Goal: Obtain resource: Obtain resource

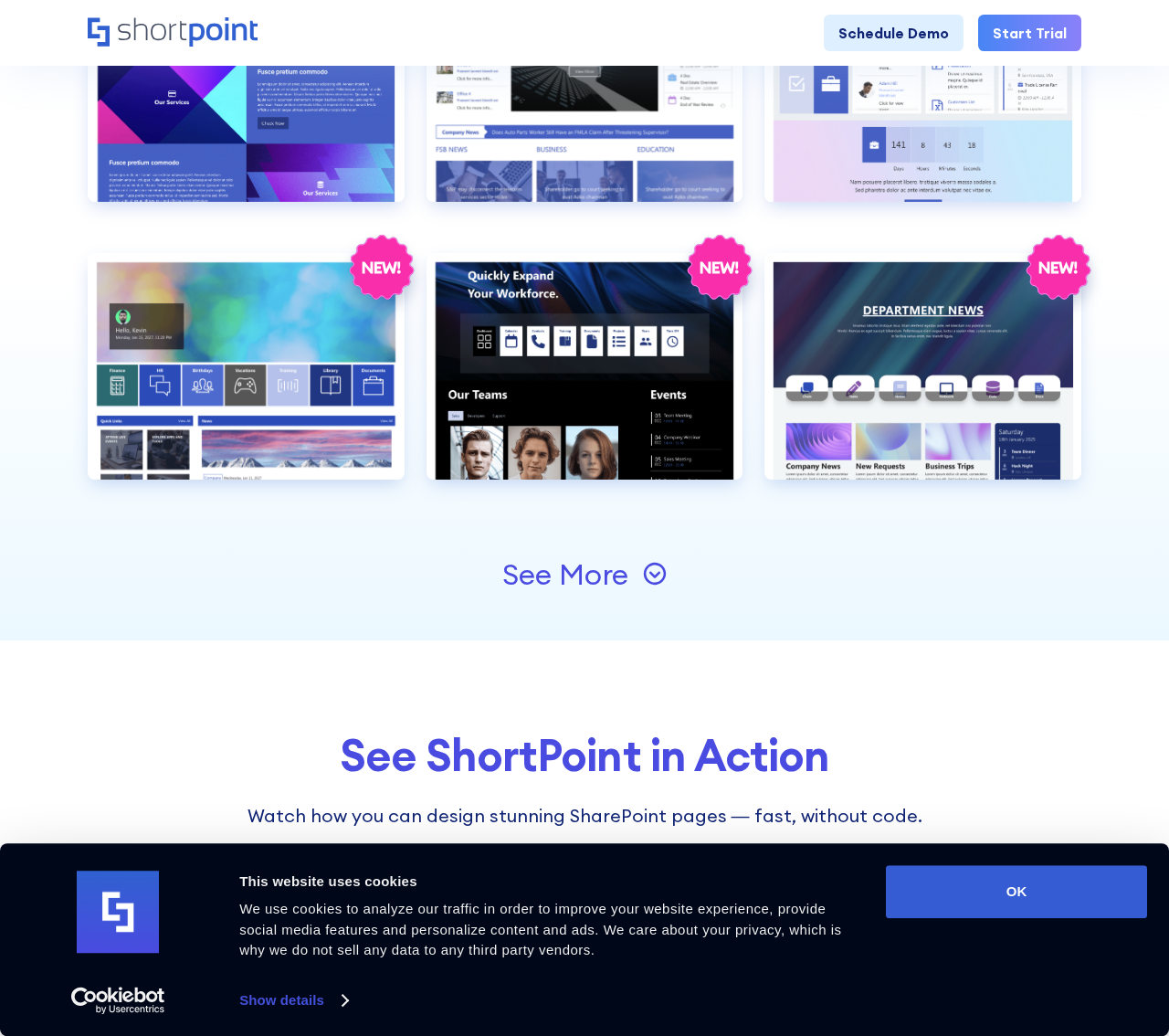
scroll to position [1773, 0]
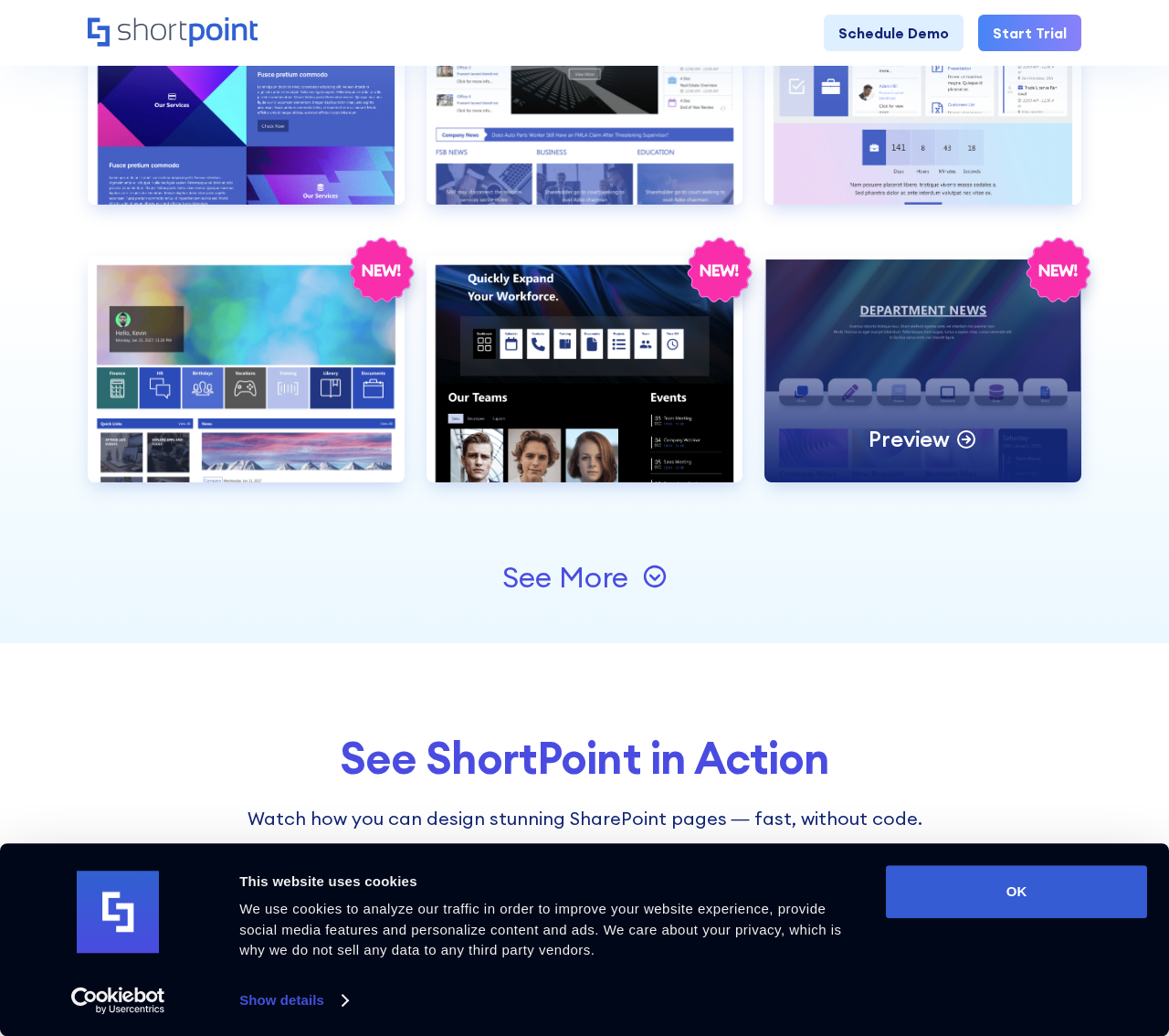
click at [834, 350] on div "Preview" at bounding box center [923, 369] width 317 height 227
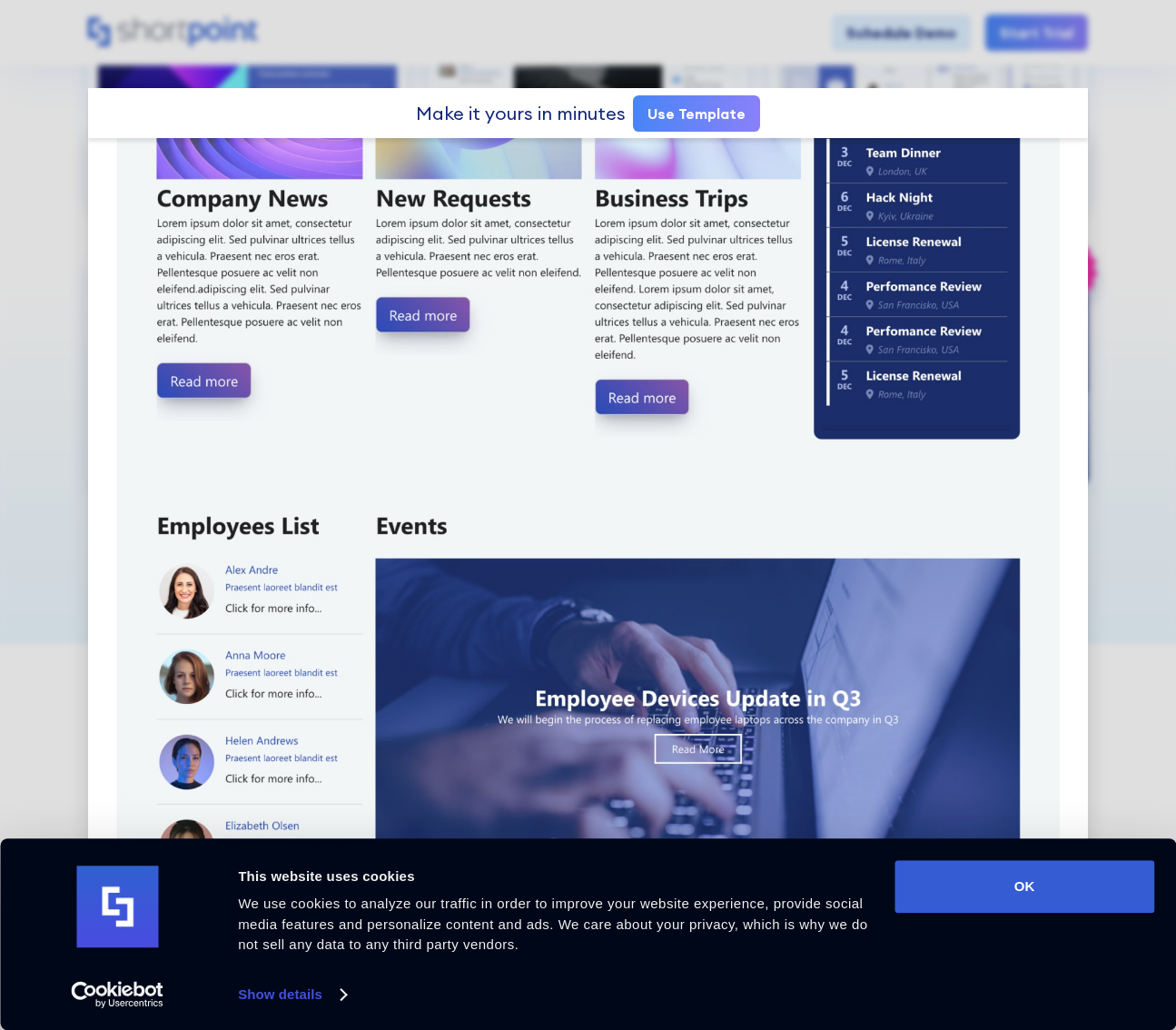
scroll to position [1014, 0]
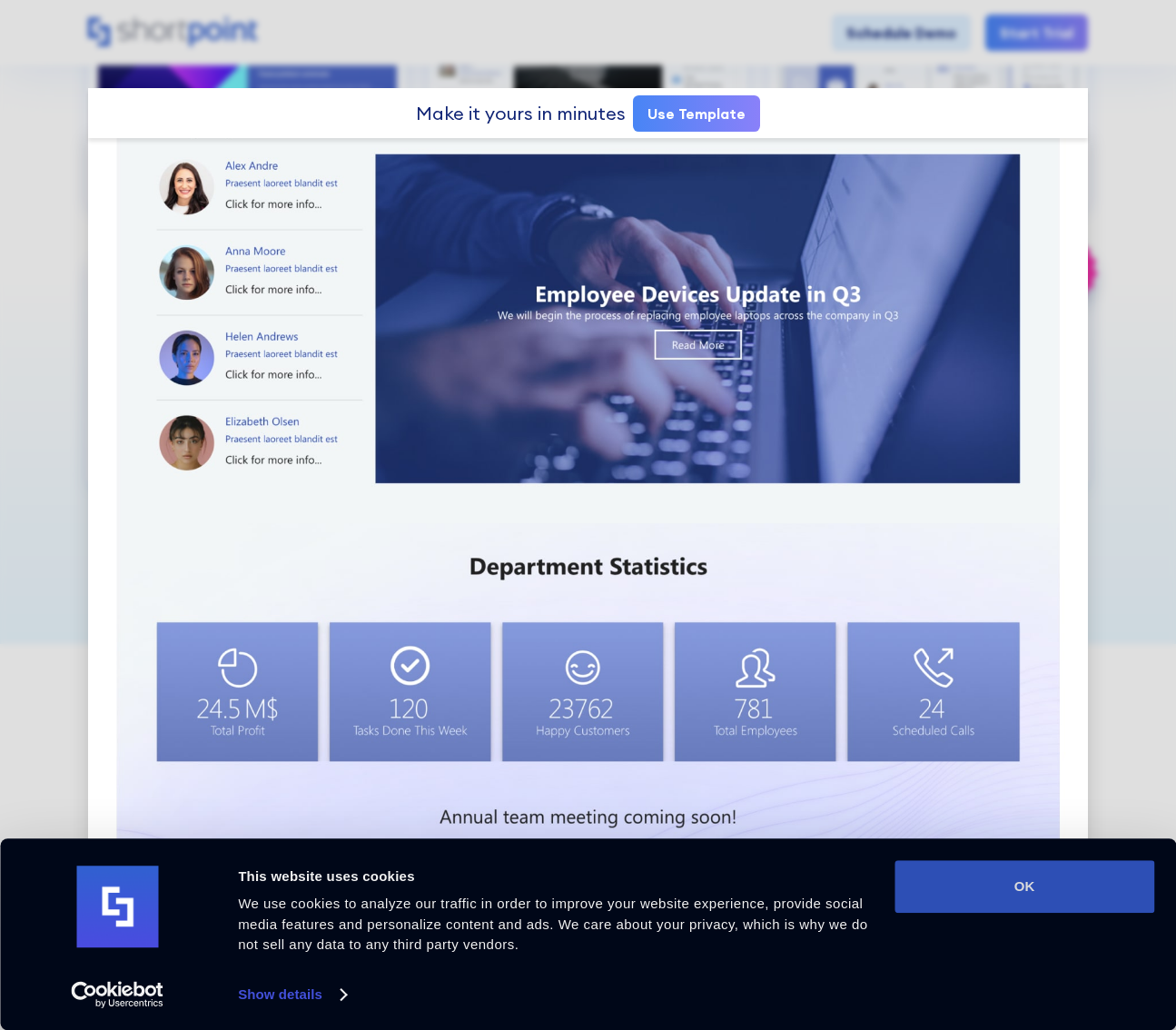
click at [984, 883] on button "OK" at bounding box center [1024, 887] width 260 height 52
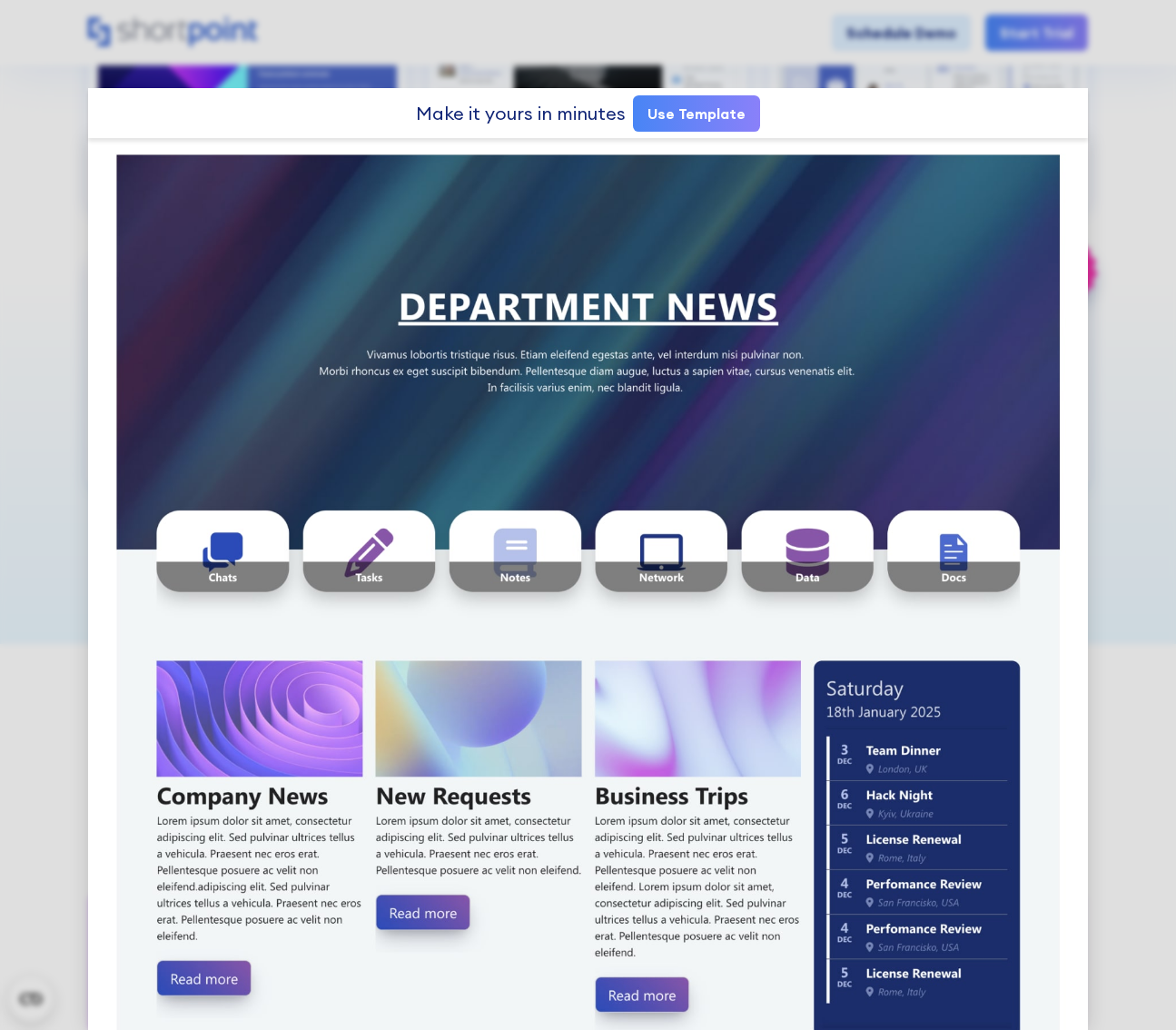
scroll to position [0, 0]
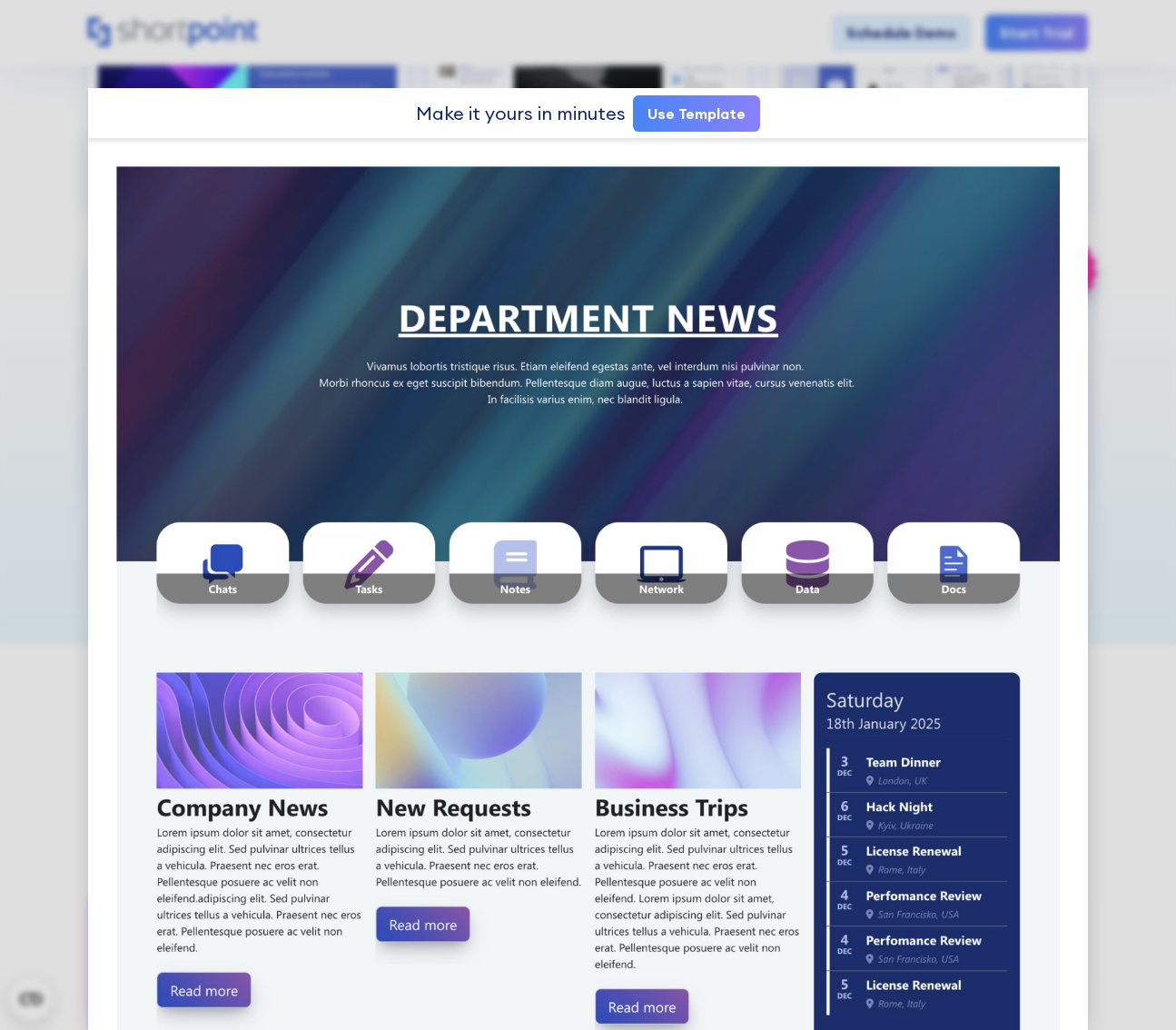
click at [690, 113] on link "Use Template" at bounding box center [696, 113] width 128 height 37
